Goal: Check status: Check status

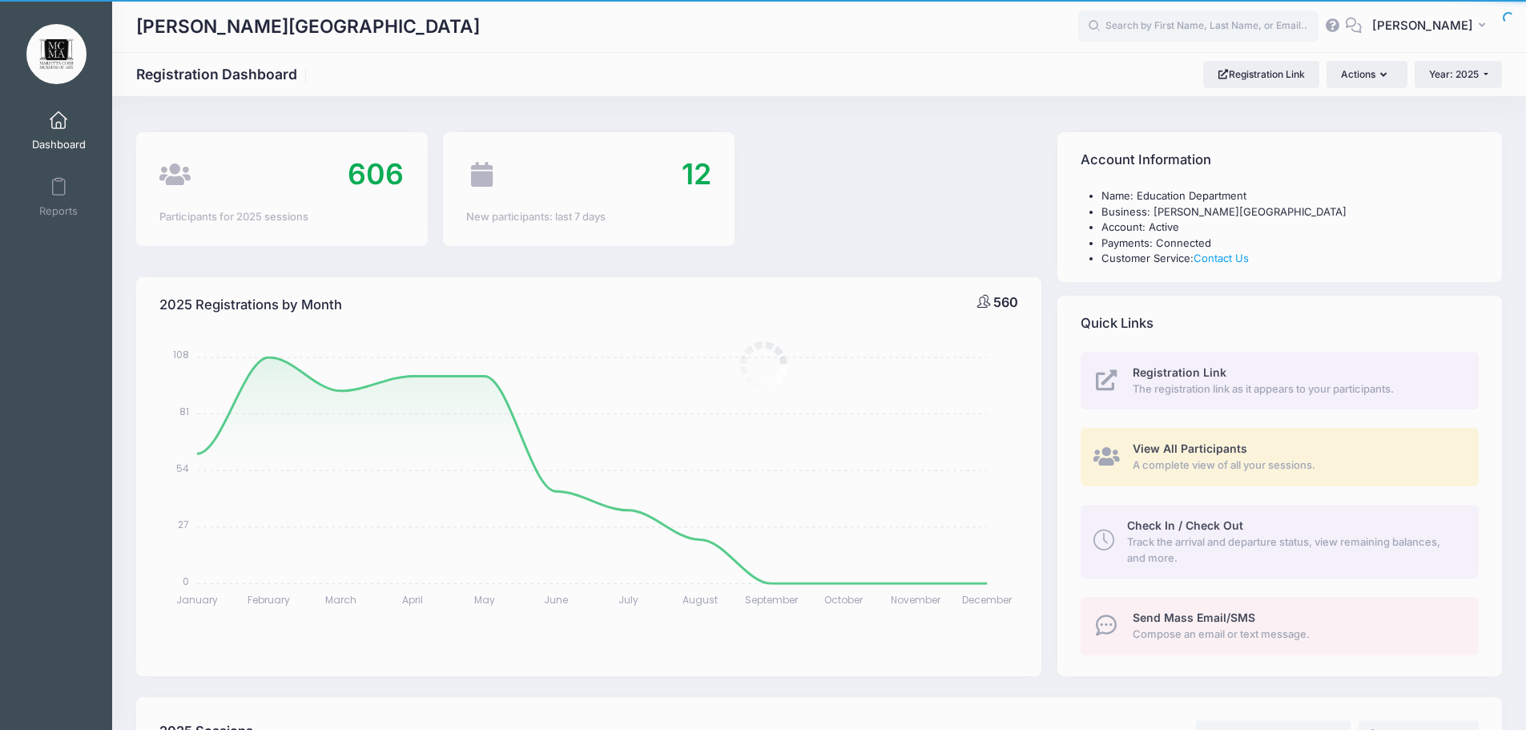
scroll to position [401, 0]
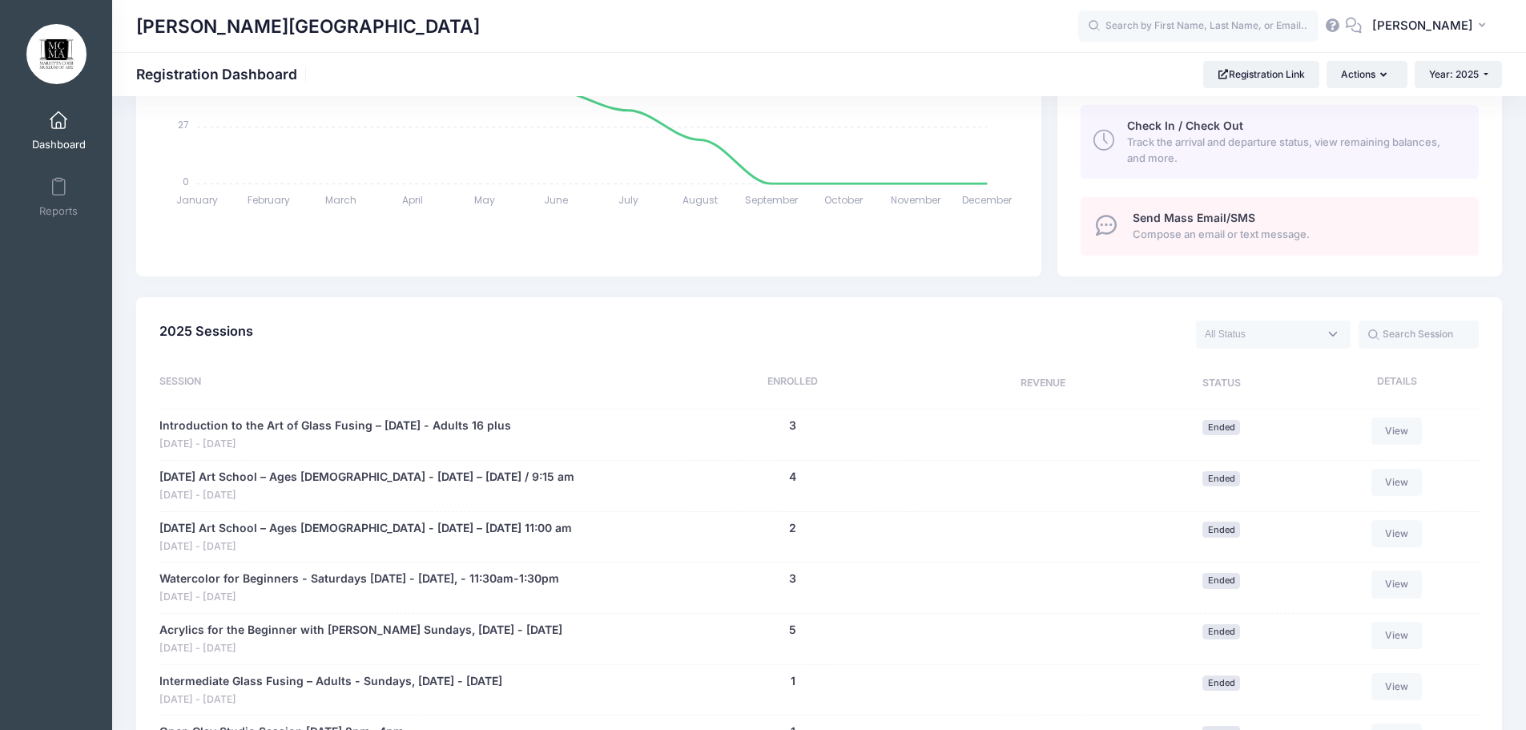
click at [1292, 348] on span at bounding box center [1273, 333] width 155 height 27
select select "future"
